Goal: Transaction & Acquisition: Purchase product/service

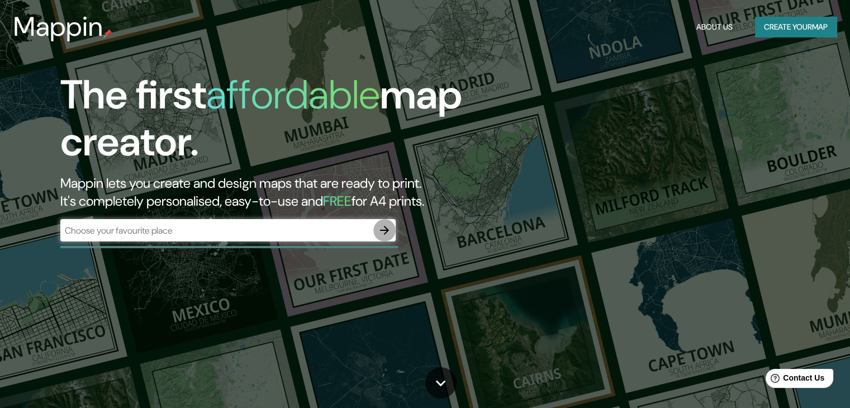
click at [383, 231] on icon "button" at bounding box center [384, 230] width 9 height 9
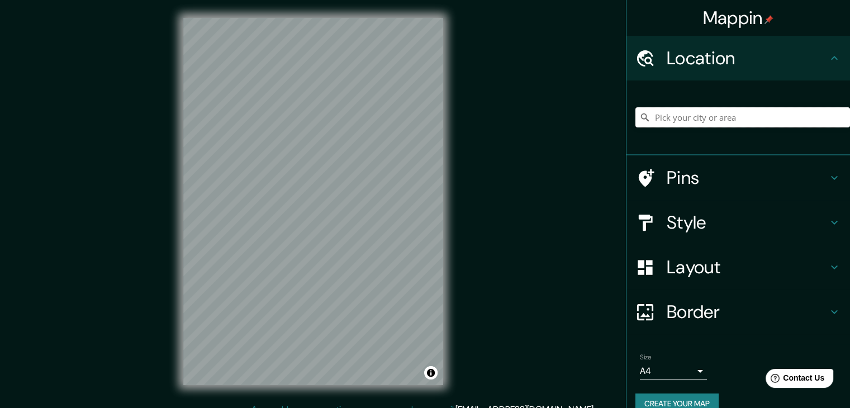
click at [747, 122] on input "Pick your city or area" at bounding box center [743, 117] width 215 height 20
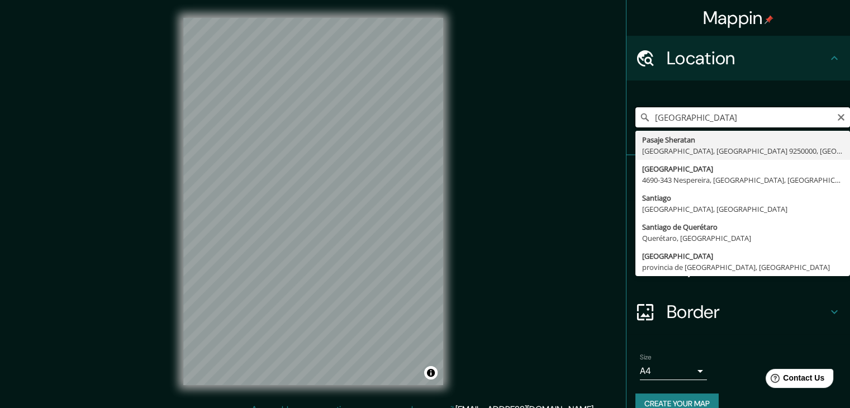
click at [776, 114] on input "[GEOGRAPHIC_DATA]" at bounding box center [743, 117] width 215 height 20
type input "Pasaje Sheratan, [GEOGRAPHIC_DATA], [GEOGRAPHIC_DATA] 9250000, [GEOGRAPHIC_DATA]"
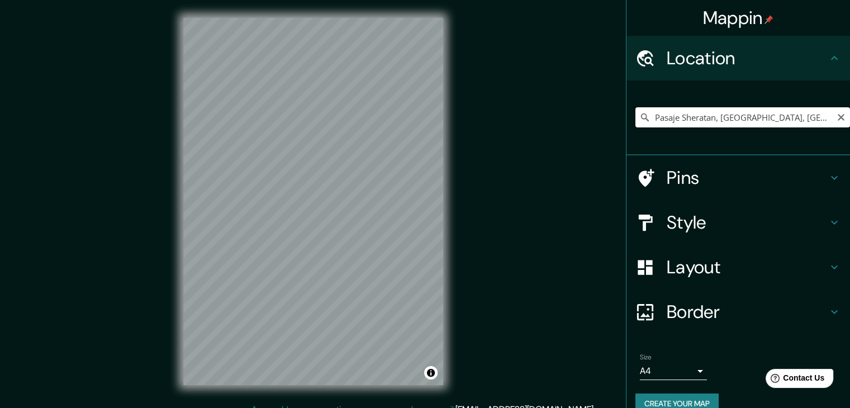
click at [837, 115] on icon "Clear" at bounding box center [841, 117] width 9 height 9
click at [738, 125] on input "Pick your city or area" at bounding box center [743, 117] width 215 height 20
paste input "[GEOGRAPHIC_DATA] - Av. Sta. María 1742, [GEOGRAPHIC_DATA], [GEOGRAPHIC_DATA], …"
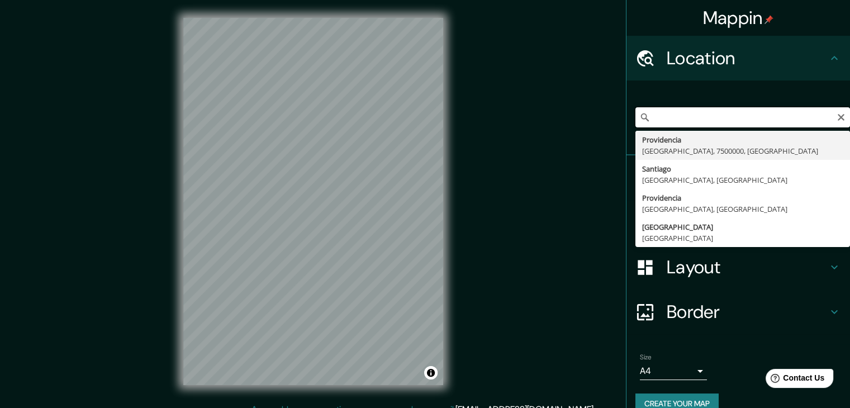
click at [656, 121] on input "[GEOGRAPHIC_DATA] - Av. Sta. María 1742, [GEOGRAPHIC_DATA], [GEOGRAPHIC_DATA], …" at bounding box center [743, 117] width 215 height 20
click at [662, 113] on input "[GEOGRAPHIC_DATA] - Av. Sta. María 1742, [GEOGRAPHIC_DATA], [GEOGRAPHIC_DATA], …" at bounding box center [743, 117] width 215 height 20
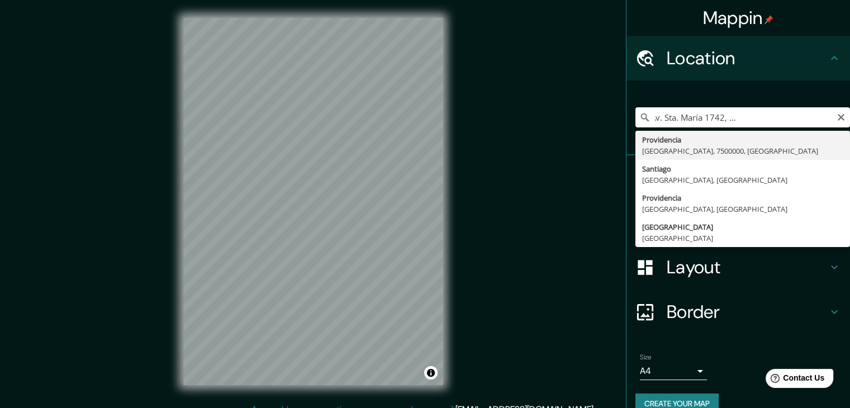
scroll to position [0, 212]
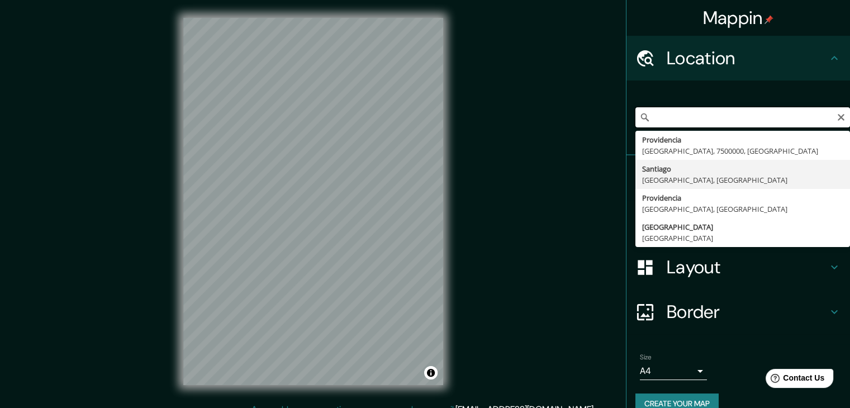
click at [659, 122] on input "[GEOGRAPHIC_DATA] - Av. Sta. María 1742, [GEOGRAPHIC_DATA], [GEOGRAPHIC_DATA], …" at bounding box center [743, 117] width 215 height 20
drag, startPoint x: 688, startPoint y: 118, endPoint x: 834, endPoint y: 127, distance: 146.2
click at [834, 127] on input "[GEOGRAPHIC_DATA] - Av. Sta. María 1742, [GEOGRAPHIC_DATA], [GEOGRAPHIC_DATA], …" at bounding box center [743, 117] width 215 height 20
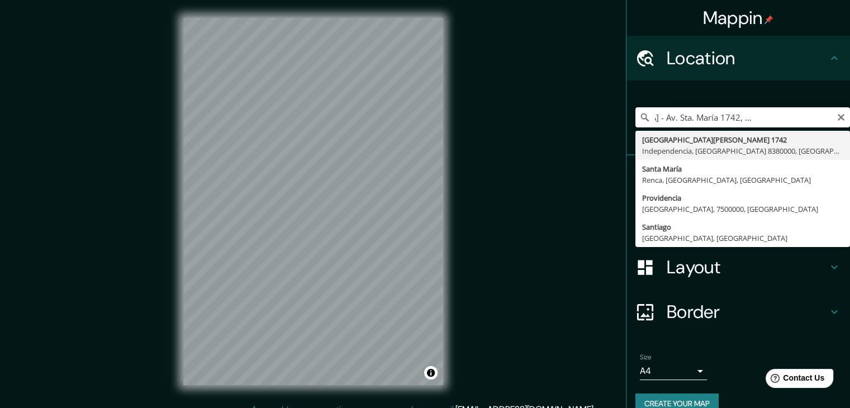
drag, startPoint x: 823, startPoint y: 121, endPoint x: 785, endPoint y: 119, distance: 38.1
click at [785, 119] on input "[GEOGRAPHIC_DATA] - Av. Sta. María 1742, 7500000 [GEOGRAPHIC_DATA]," at bounding box center [743, 117] width 215 height 20
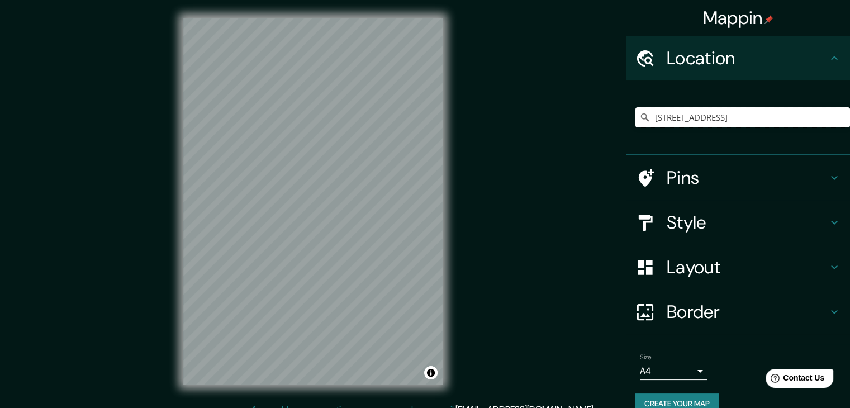
scroll to position [0, 0]
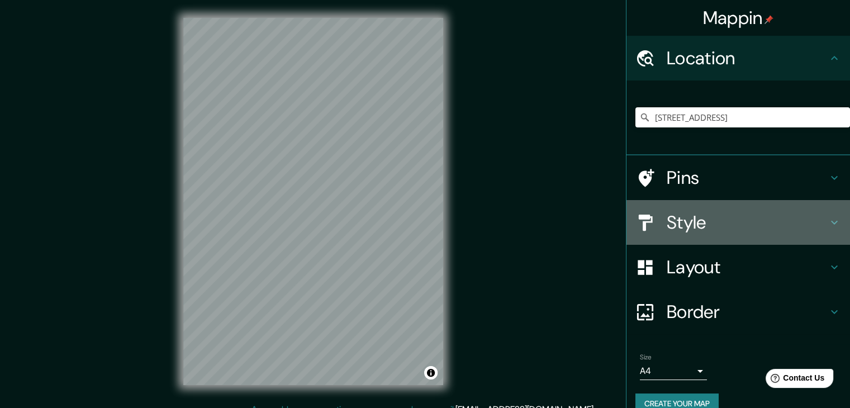
click at [669, 219] on h4 "Style" at bounding box center [747, 222] width 161 height 22
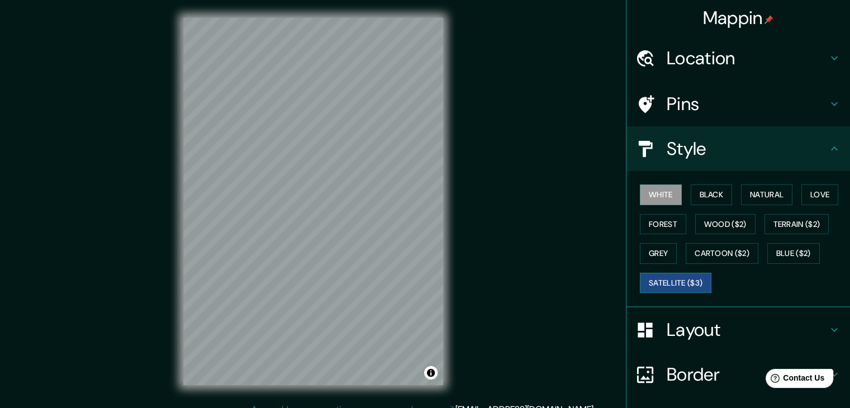
click at [680, 286] on button "Satellite ($3)" at bounding box center [676, 283] width 72 height 21
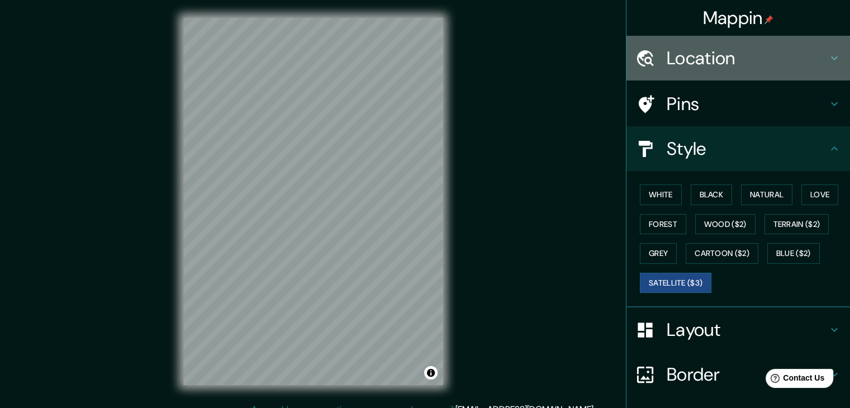
click at [685, 66] on h4 "Location" at bounding box center [747, 58] width 161 height 22
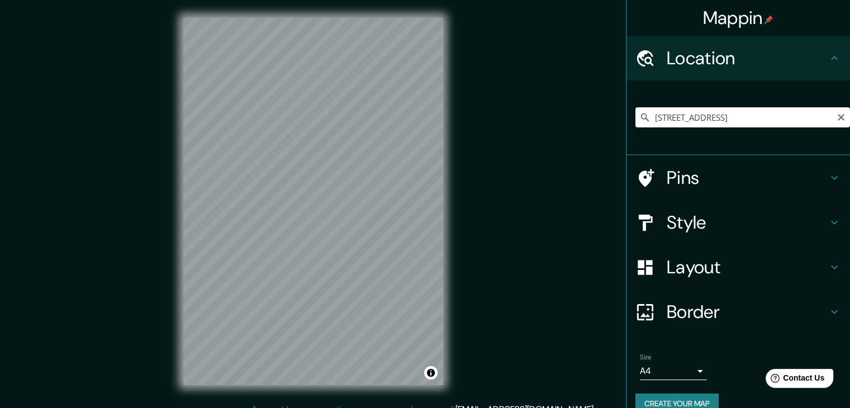
click at [726, 117] on input "[STREET_ADDRESS]" at bounding box center [743, 117] width 215 height 20
drag, startPoint x: 787, startPoint y: 117, endPoint x: 858, endPoint y: 124, distance: 71.3
click at [850, 124] on html "Mappin Location [STREET_ADDRESS] Pins Style Layout Border Choose a border. Hint…" at bounding box center [425, 204] width 850 height 408
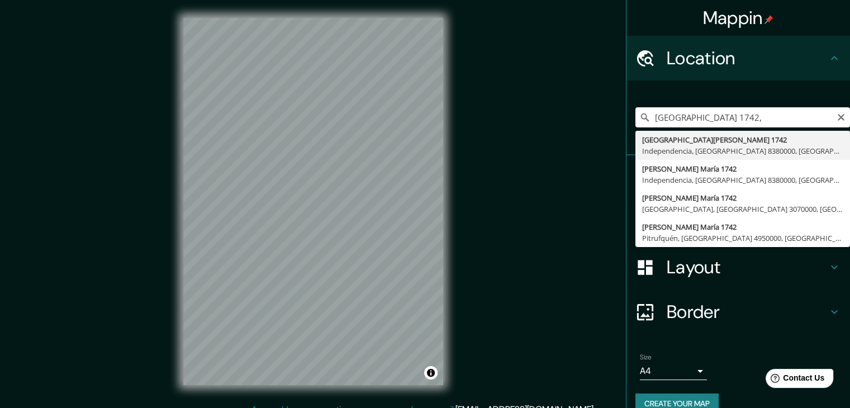
type input "[STREET_ADDRESS]"
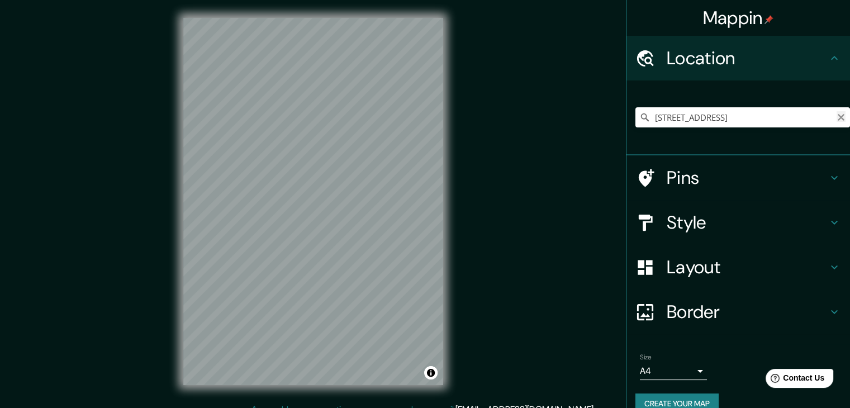
click at [838, 119] on icon "Clear" at bounding box center [841, 117] width 7 height 7
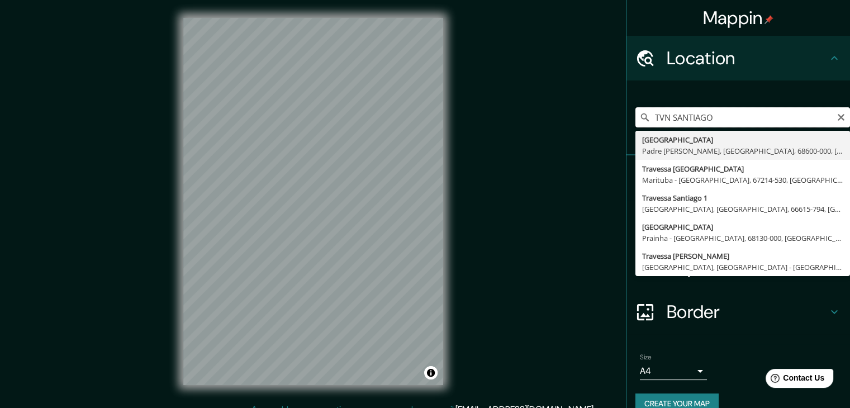
type input "TVN SANTIAGO"
click at [745, 99] on div "TVN SANTIAGO Travessa [GEOGRAPHIC_DATA][PERSON_NAME], 68600-000, [GEOGRAPHIC_DA…" at bounding box center [743, 117] width 215 height 56
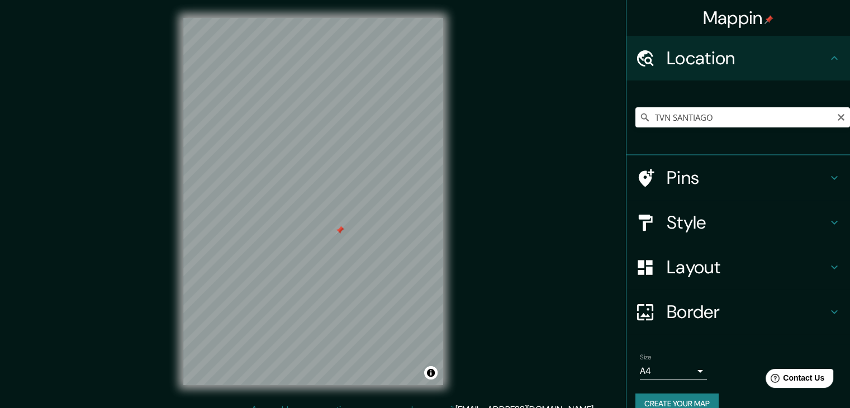
click at [701, 226] on h4 "Style" at bounding box center [747, 222] width 161 height 22
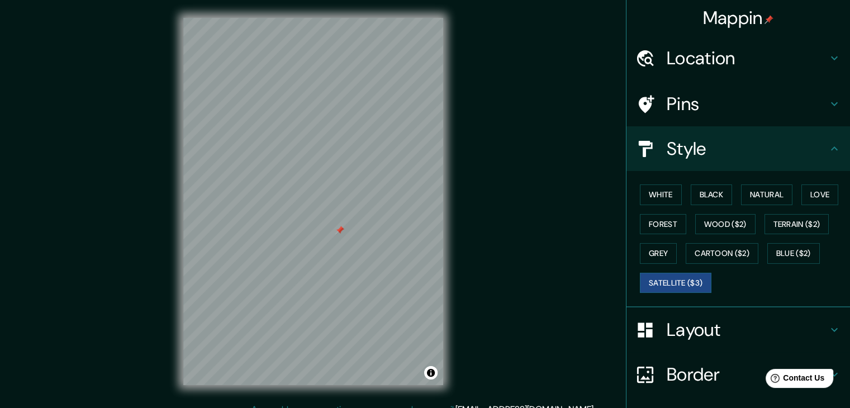
click at [681, 157] on h4 "Style" at bounding box center [747, 149] width 161 height 22
click at [655, 191] on button "White" at bounding box center [661, 194] width 42 height 21
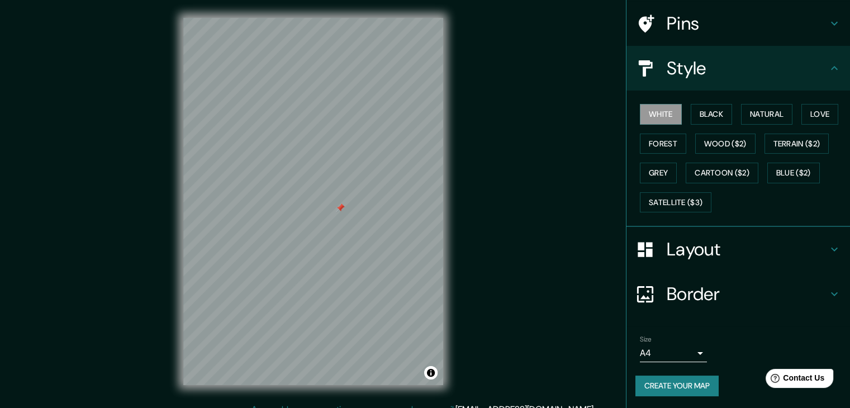
click at [687, 250] on h4 "Layout" at bounding box center [747, 249] width 161 height 22
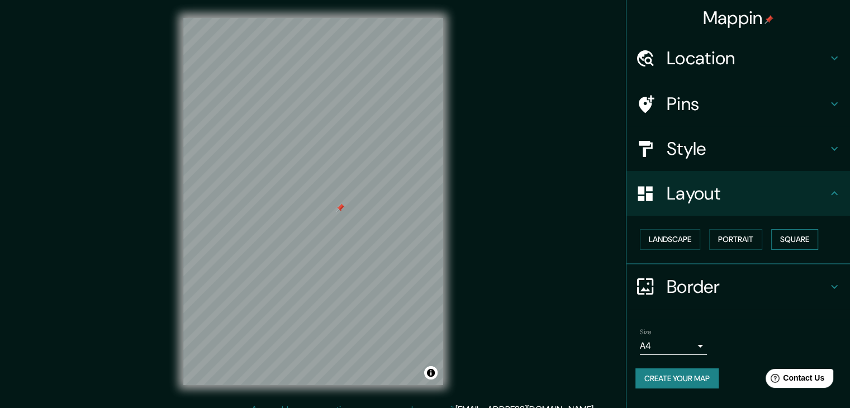
click at [807, 235] on button "Square" at bounding box center [794, 239] width 47 height 21
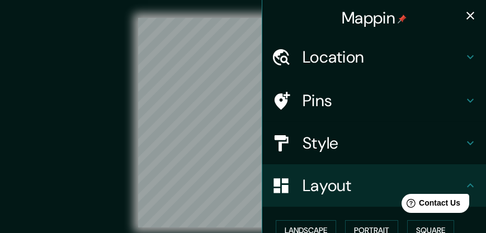
click at [463, 15] on icon "button" at bounding box center [469, 15] width 13 height 13
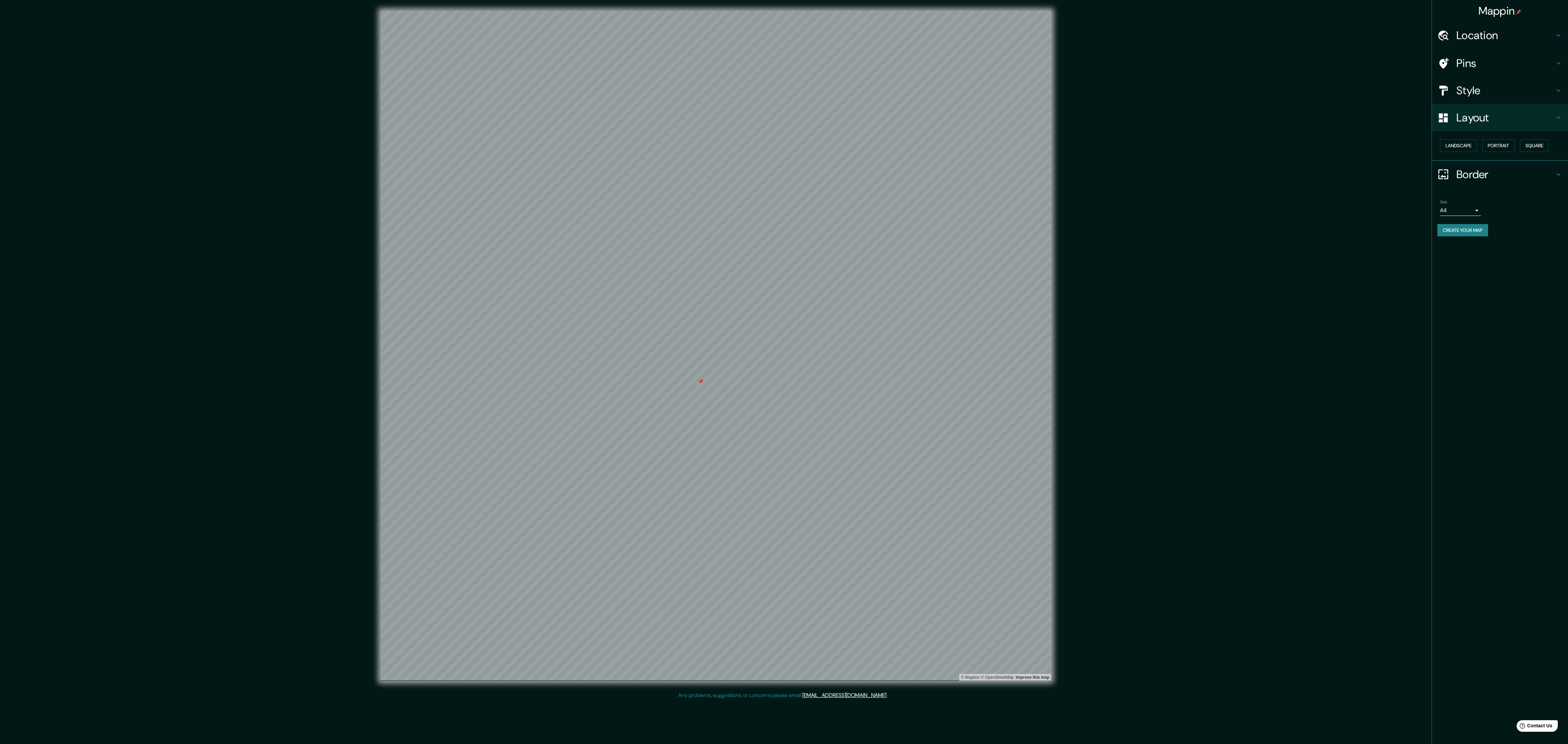
click at [517, 90] on h4 "Style" at bounding box center [1505, 91] width 98 height 13
click at [517, 178] on button "Satellite ($3)" at bounding box center [1462, 172] width 44 height 13
